Goal: Task Accomplishment & Management: Manage account settings

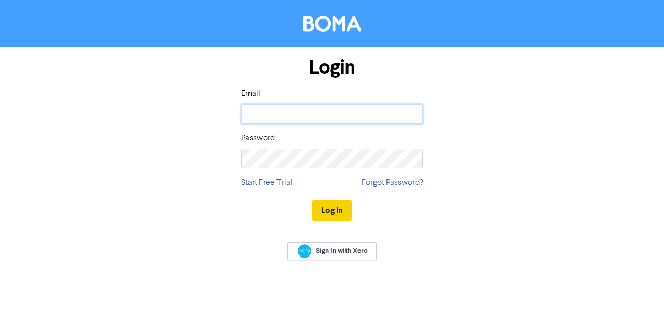
type input "[PERSON_NAME][EMAIL_ADDRESS][DOMAIN_NAME]"
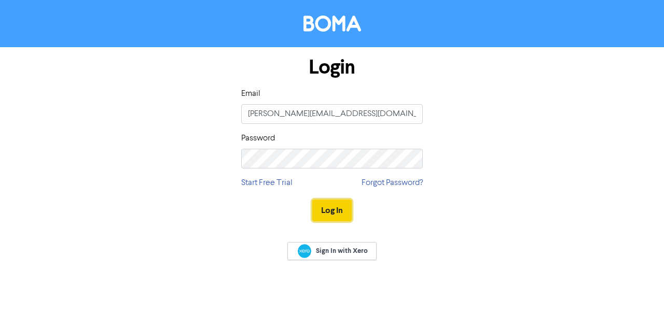
click at [334, 207] on button "Log In" at bounding box center [331, 211] width 39 height 22
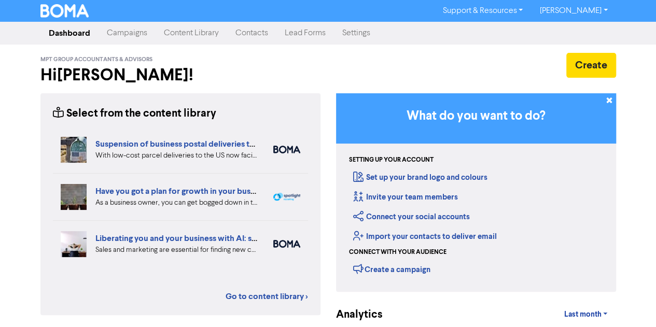
click at [255, 31] on link "Contacts" at bounding box center [251, 33] width 49 height 21
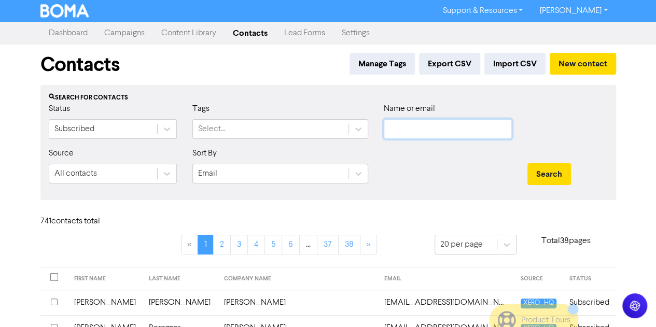
click at [411, 135] on input "text" at bounding box center [448, 129] width 128 height 20
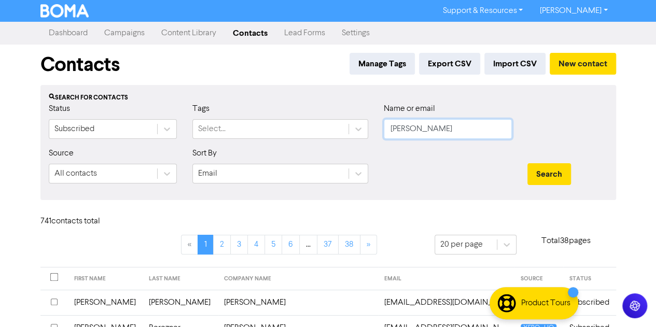
type input "[PERSON_NAME]"
click at [527, 163] on button "Search" at bounding box center [549, 174] width 44 height 22
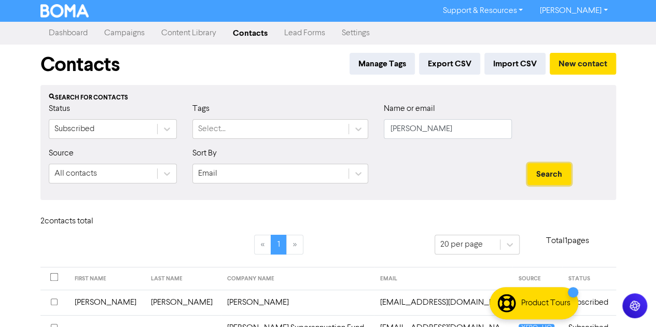
drag, startPoint x: 552, startPoint y: 174, endPoint x: 441, endPoint y: 177, distance: 110.5
click at [435, 194] on div "Search for contacts Status Subscribed Tags Select... Name or email [PERSON_NAME…" at bounding box center [328, 142] width 576 height 115
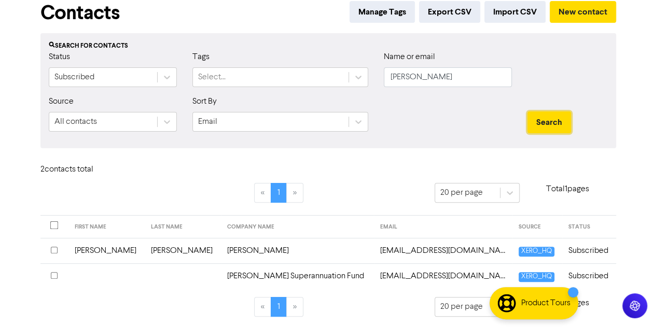
scroll to position [52, 0]
click at [55, 249] on input "checkbox" at bounding box center [54, 250] width 7 height 7
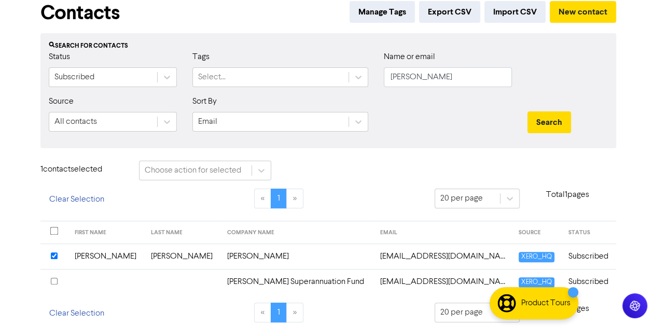
click at [54, 279] on input "checkbox" at bounding box center [54, 281] width 7 height 7
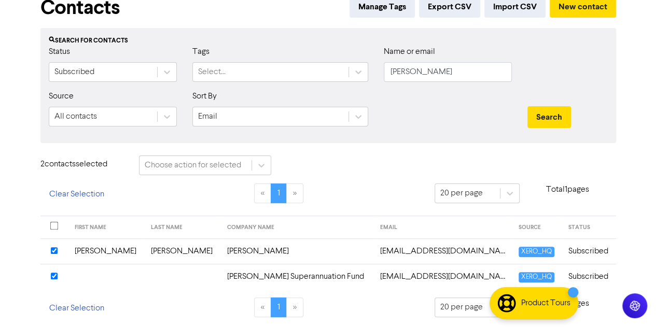
scroll to position [58, 0]
click at [598, 251] on td "Subscribed" at bounding box center [589, 250] width 54 height 25
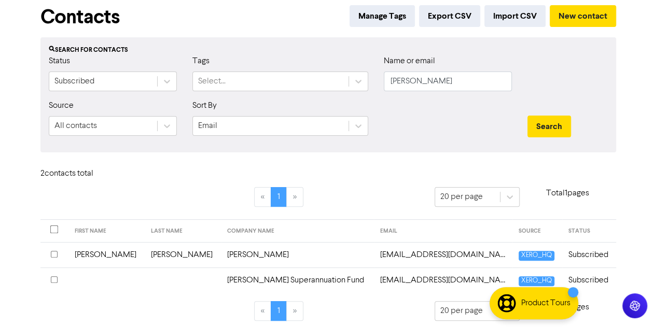
scroll to position [52, 0]
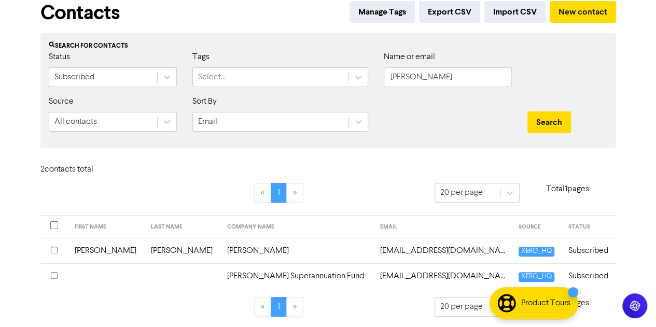
click at [58, 248] on div at bounding box center [54, 251] width 7 height 12
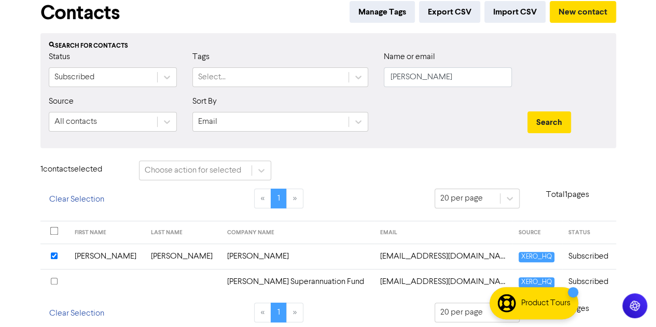
click at [55, 279] on input "checkbox" at bounding box center [54, 281] width 7 height 7
drag, startPoint x: 649, startPoint y: 221, endPoint x: 15, endPoint y: 126, distance: 641.7
click at [15, 126] on div "Support & Resources Video Tutorials FAQ & Guides Marketing Education [PERSON_NA…" at bounding box center [328, 111] width 656 height 327
click at [54, 278] on input "checkbox" at bounding box center [54, 281] width 7 height 7
click at [113, 256] on td "[PERSON_NAME]" at bounding box center [106, 256] width 76 height 25
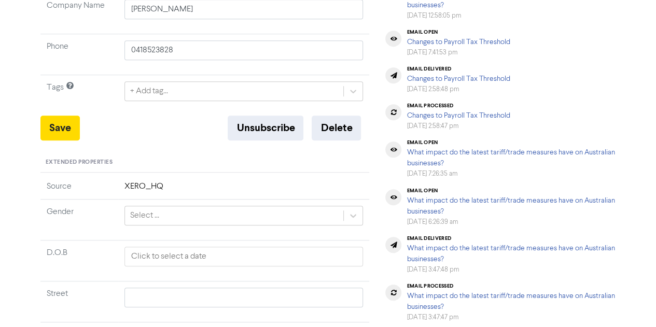
scroll to position [259, 0]
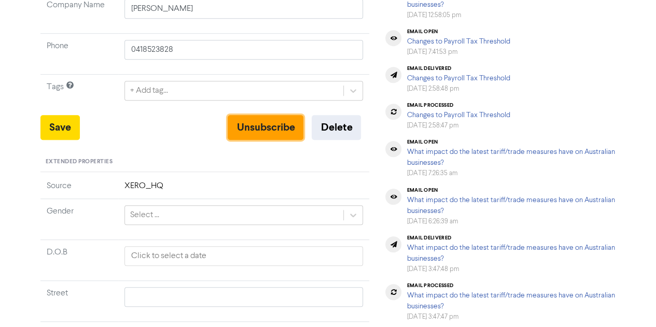
click at [271, 122] on button "Unsubscribe" at bounding box center [266, 127] width 76 height 25
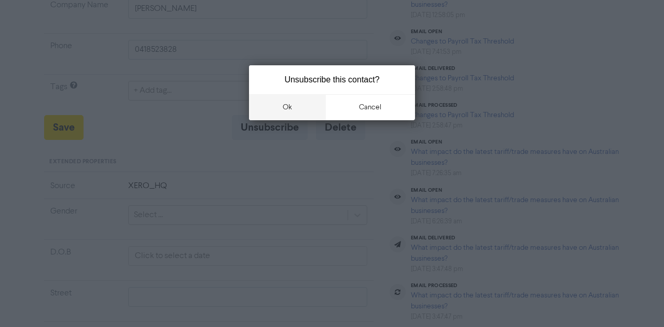
click at [291, 109] on button "ok" at bounding box center [287, 107] width 77 height 26
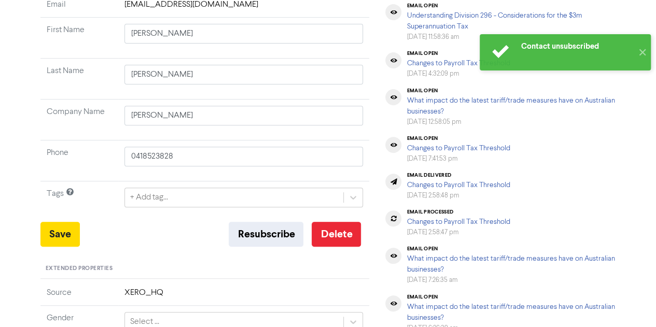
scroll to position [146, 0]
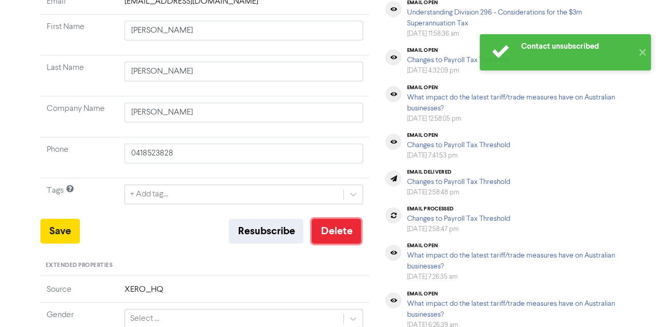
click at [331, 229] on button "Delete" at bounding box center [336, 231] width 49 height 25
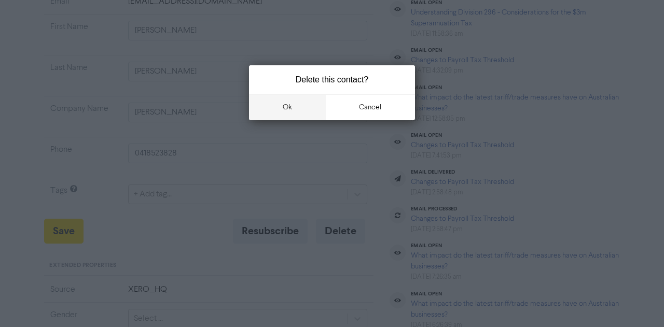
click at [302, 102] on button "ok" at bounding box center [287, 107] width 77 height 26
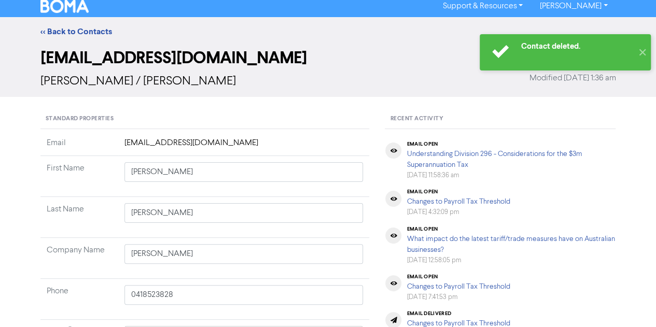
scroll to position [0, 0]
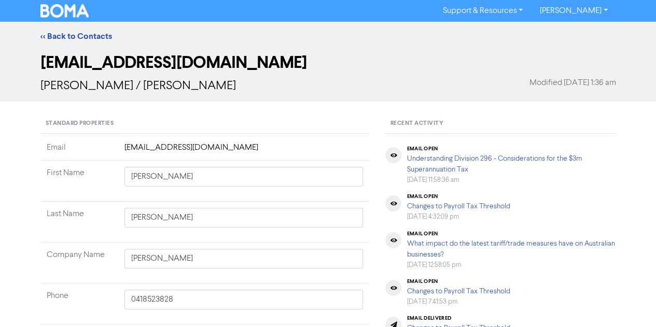
click at [387, 34] on div "<< Back to Contacts" at bounding box center [328, 36] width 591 height 12
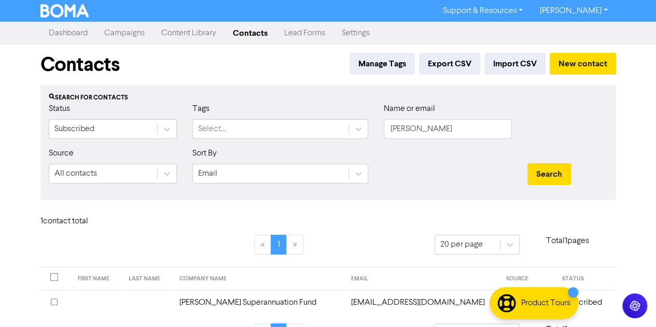
click at [55, 297] on div at bounding box center [56, 303] width 11 height 12
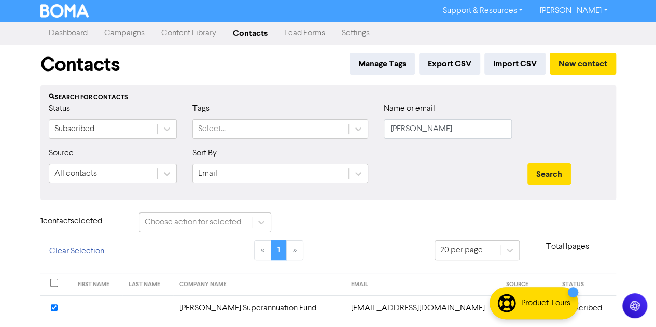
click at [226, 310] on td "[PERSON_NAME] Superannuation Fund" at bounding box center [259, 308] width 172 height 25
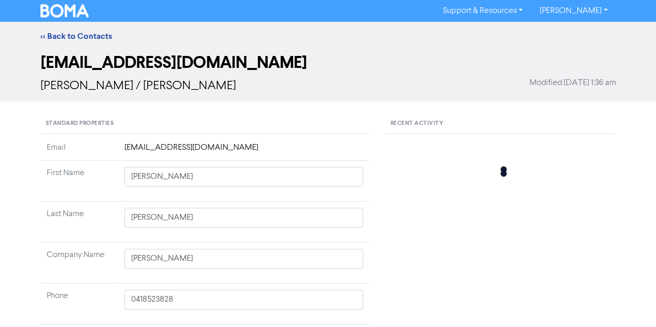
type input "[PERSON_NAME] Superannuation Fund"
type input "61 0419 898 022"
type input "[STREET_ADDRESS]"
type input "KEW"
type input "3101"
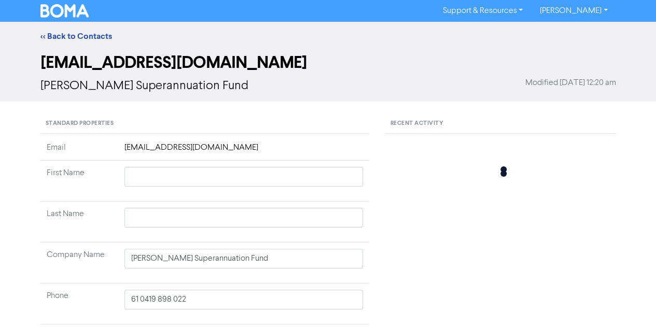
type input "[STREET_ADDRESS]"
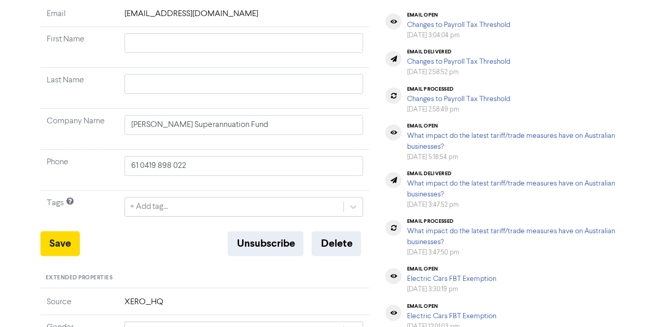
scroll to position [156, 0]
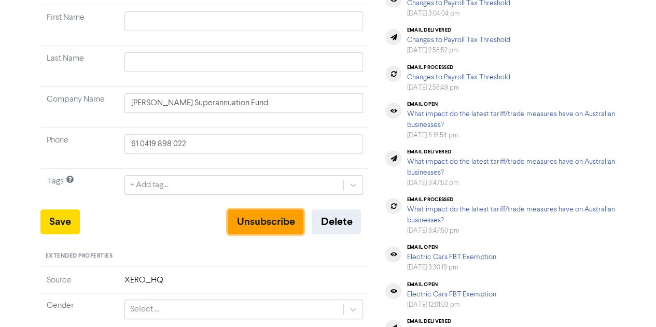
click at [281, 218] on button "Unsubscribe" at bounding box center [266, 221] width 76 height 25
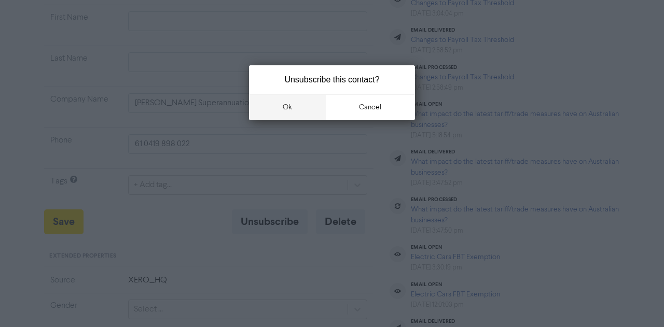
click at [291, 107] on button "ok" at bounding box center [287, 107] width 77 height 26
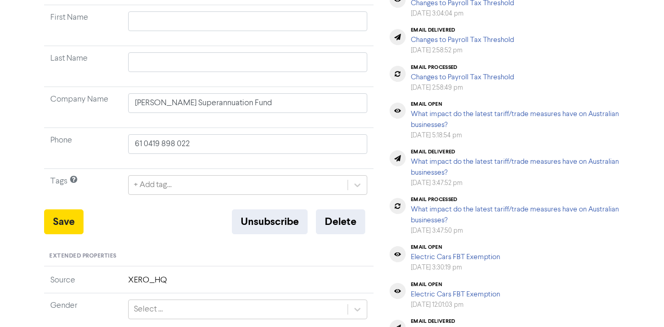
type input "[STREET_ADDRESS]"
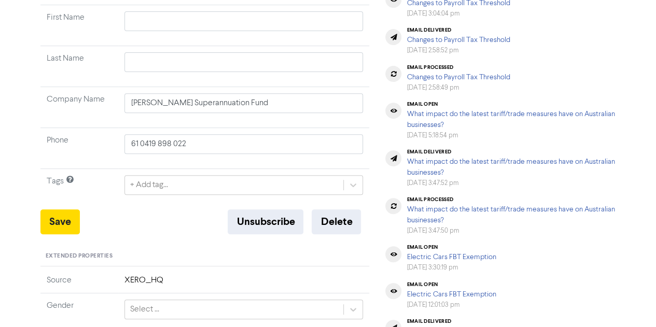
type input "[STREET_ADDRESS]"
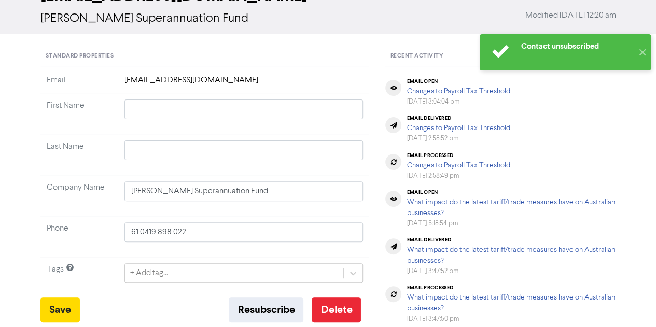
scroll to position [52, 0]
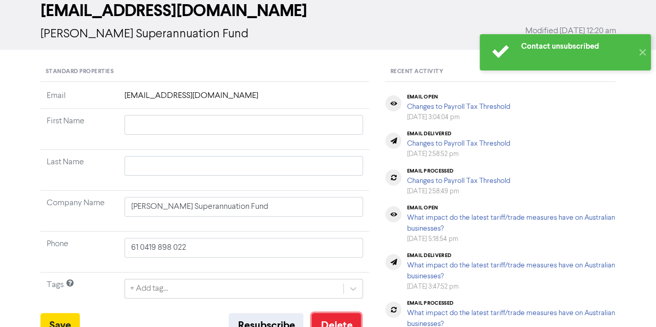
click at [333, 318] on button "Delete" at bounding box center [336, 325] width 49 height 25
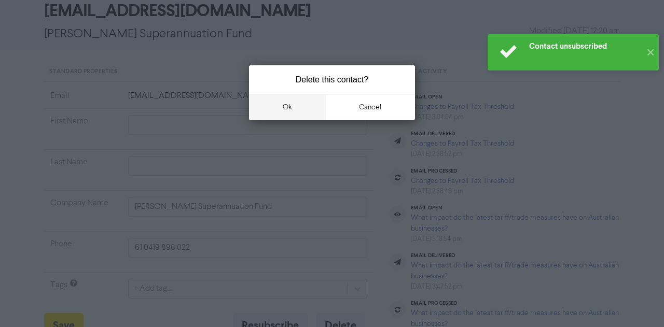
click at [291, 106] on button "ok" at bounding box center [287, 107] width 77 height 26
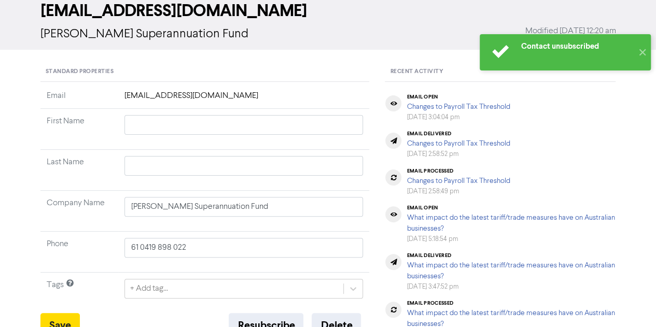
type input "[STREET_ADDRESS]"
